Goal: Transaction & Acquisition: Obtain resource

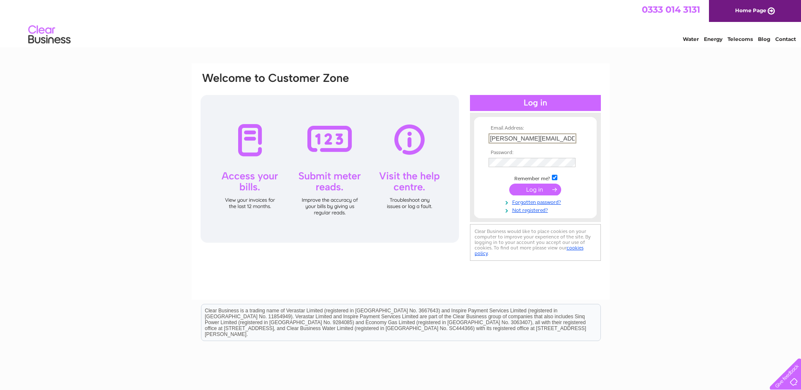
type input "ibrahim@seagull-freight.com"
click at [531, 187] on input "submit" at bounding box center [536, 189] width 52 height 12
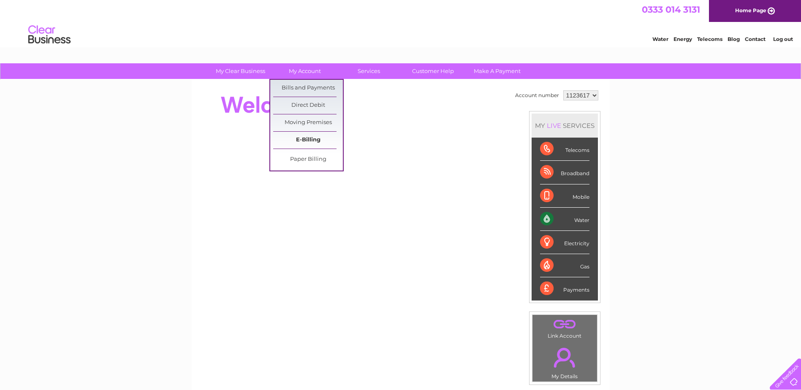
click at [309, 136] on link "E-Billing" at bounding box center [308, 140] width 70 height 17
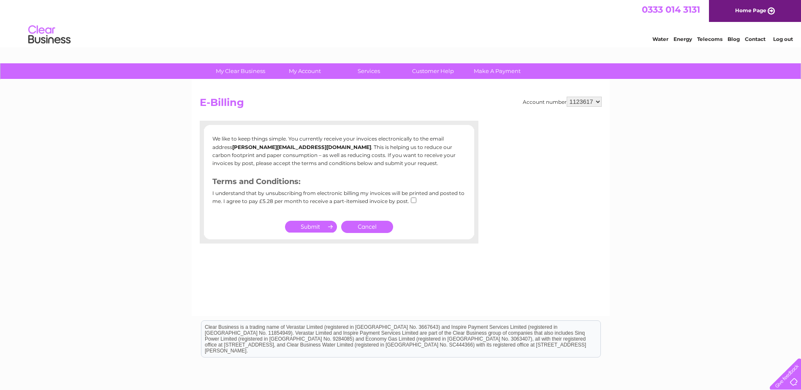
drag, startPoint x: 353, startPoint y: 229, endPoint x: 323, endPoint y: 158, distance: 77.3
click at [353, 229] on link "Cancel" at bounding box center [367, 227] width 52 height 12
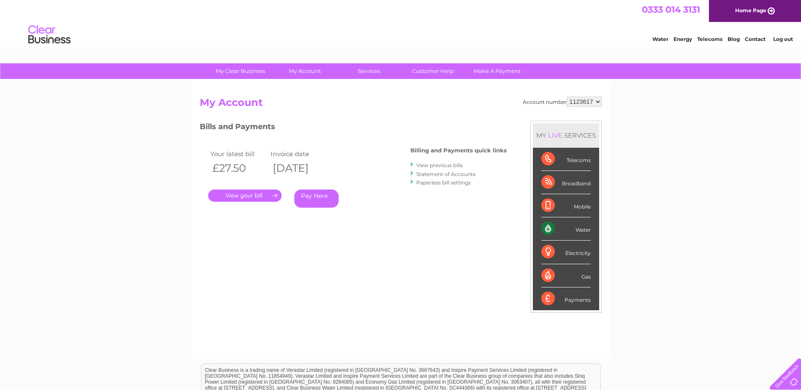
click at [237, 196] on link "." at bounding box center [245, 196] width 74 height 12
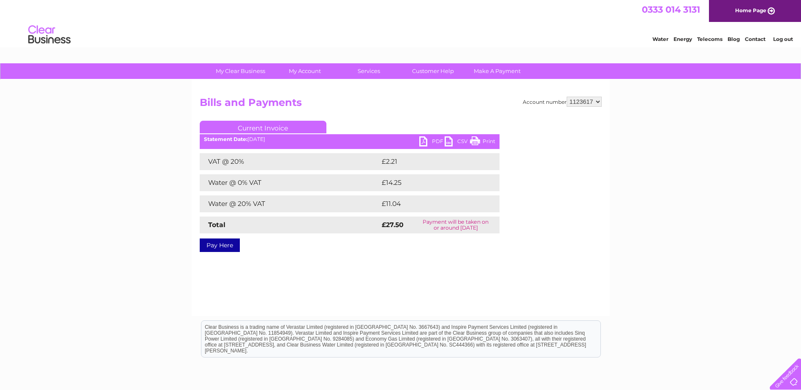
click at [423, 140] on link "PDF" at bounding box center [432, 142] width 25 height 12
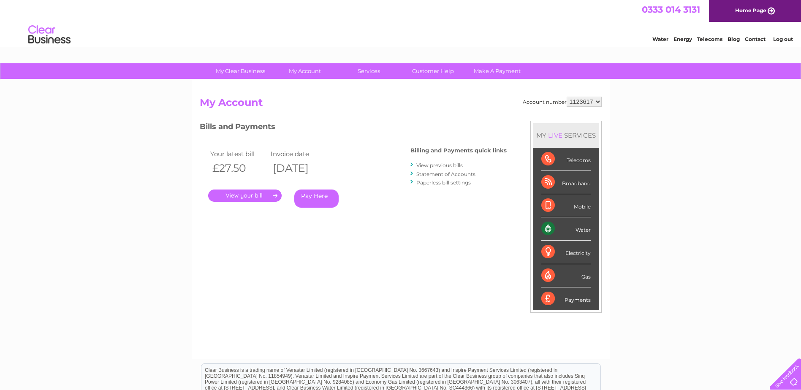
click at [436, 164] on link "View previous bills" at bounding box center [440, 165] width 46 height 6
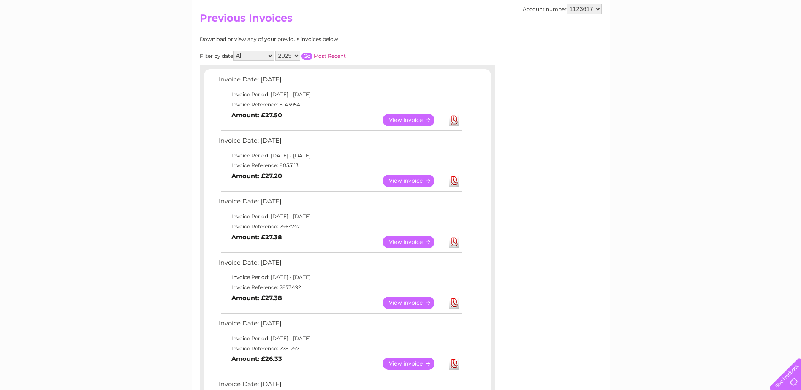
scroll to position [127, 0]
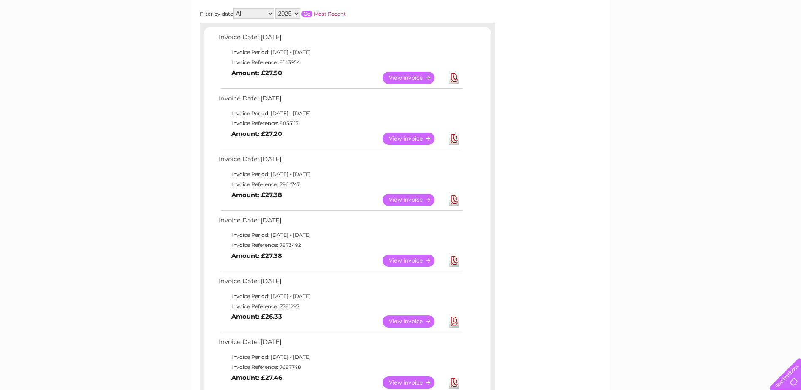
click at [455, 264] on link "Download" at bounding box center [454, 261] width 11 height 12
click at [455, 202] on link "Download" at bounding box center [454, 200] width 11 height 12
click at [453, 138] on link "Download" at bounding box center [454, 139] width 11 height 12
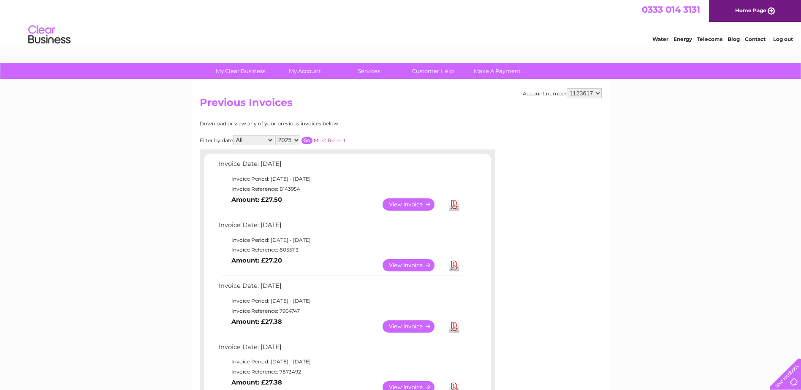
click at [786, 39] on link "Log out" at bounding box center [784, 39] width 20 height 6
